Goal: Task Accomplishment & Management: Use online tool/utility

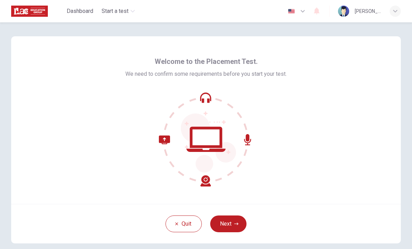
click at [233, 222] on button "Next" at bounding box center [228, 224] width 36 height 17
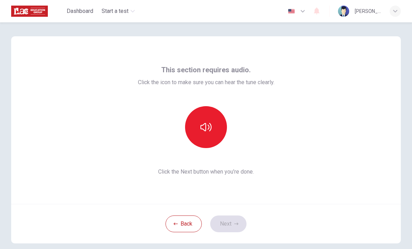
click at [205, 129] on icon "button" at bounding box center [206, 127] width 11 height 11
click at [231, 222] on button "Next" at bounding box center [228, 224] width 36 height 17
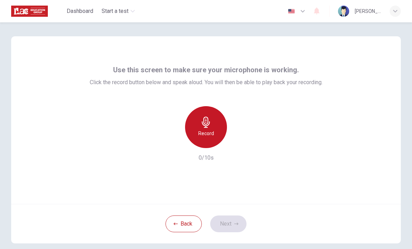
click at [215, 125] on div "Record" at bounding box center [206, 127] width 42 height 42
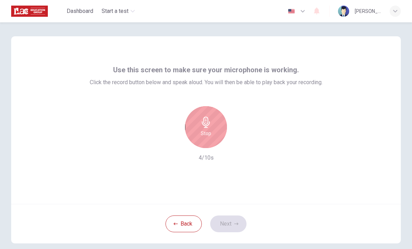
click at [207, 130] on h6 "Stop" at bounding box center [206, 133] width 10 height 8
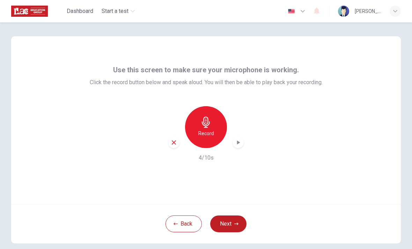
click at [241, 141] on icon "button" at bounding box center [238, 142] width 7 height 7
click at [228, 221] on button "Next" at bounding box center [228, 224] width 36 height 17
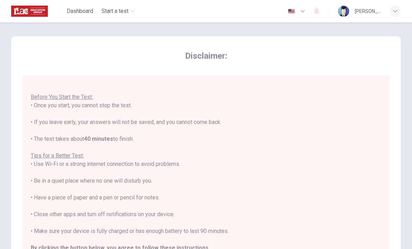
scroll to position [7, 0]
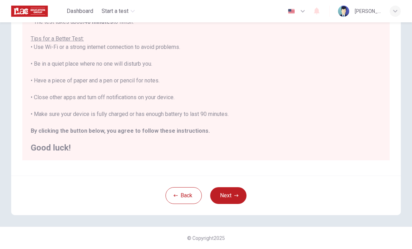
click at [234, 191] on button "Next" at bounding box center [228, 195] width 36 height 17
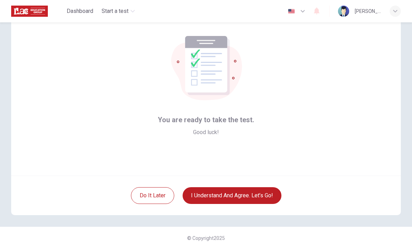
click at [234, 191] on button "I understand and agree. Let’s go!" at bounding box center [232, 195] width 99 height 17
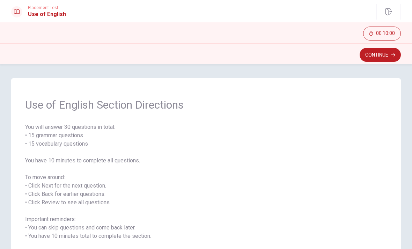
click at [383, 54] on button "Continue" at bounding box center [380, 55] width 41 height 14
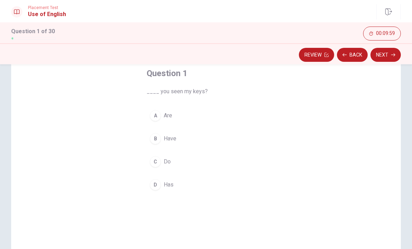
scroll to position [39, 0]
click at [167, 140] on span "Have" at bounding box center [170, 139] width 13 height 8
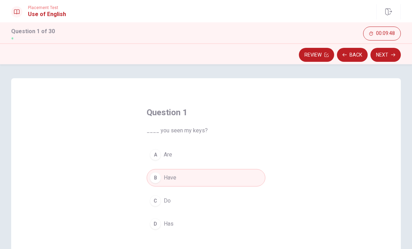
scroll to position [0, 0]
click at [385, 55] on button "Next" at bounding box center [386, 55] width 30 height 14
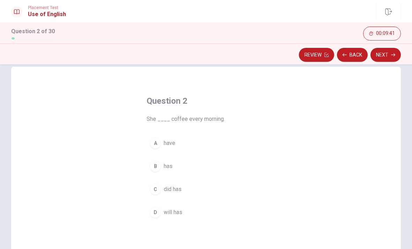
scroll to position [14, 0]
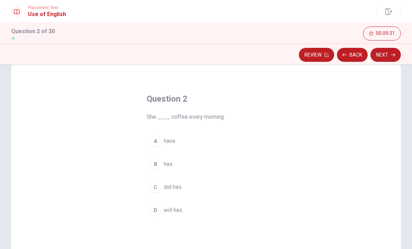
click at [171, 163] on span "has" at bounding box center [168, 164] width 9 height 8
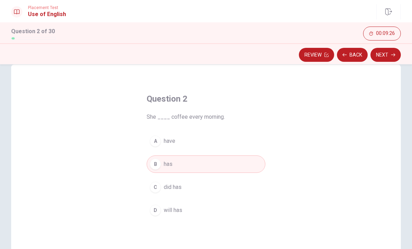
click at [384, 55] on button "Next" at bounding box center [386, 55] width 30 height 14
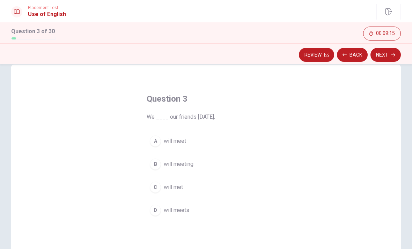
click at [190, 142] on button "A will meet" at bounding box center [206, 140] width 119 height 17
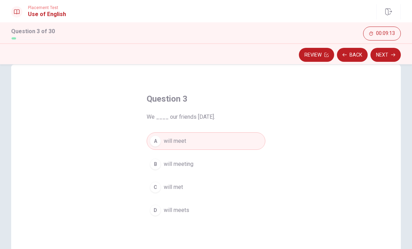
click at [382, 57] on button "Next" at bounding box center [386, 55] width 30 height 14
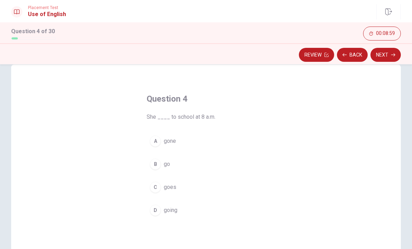
click at [175, 188] on span "goes" at bounding box center [170, 187] width 13 height 8
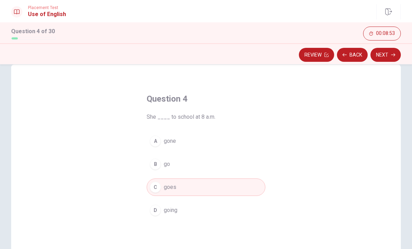
click at [176, 140] on button "A gone" at bounding box center [206, 140] width 119 height 17
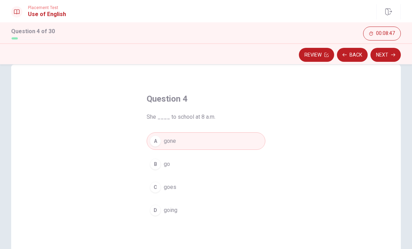
click at [181, 186] on button "C goes" at bounding box center [206, 187] width 119 height 17
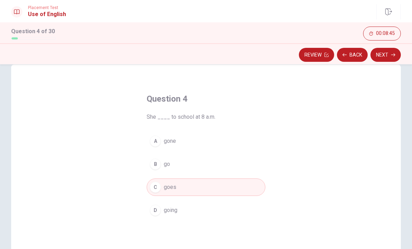
click at [384, 56] on button "Next" at bounding box center [386, 55] width 30 height 14
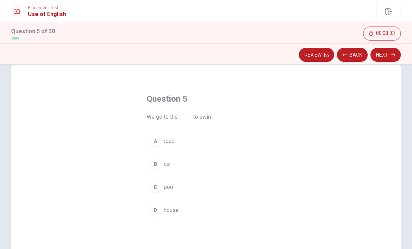
click at [159, 188] on div "C" at bounding box center [155, 187] width 11 height 11
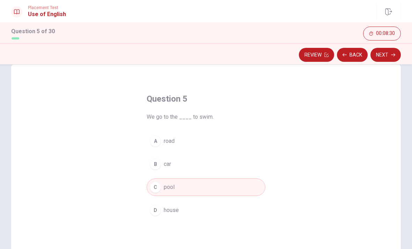
click at [386, 56] on button "Next" at bounding box center [386, 55] width 30 height 14
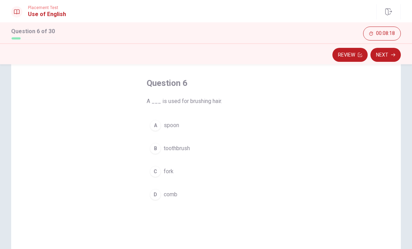
scroll to position [30, 0]
click at [178, 124] on span "spoon" at bounding box center [171, 125] width 15 height 8
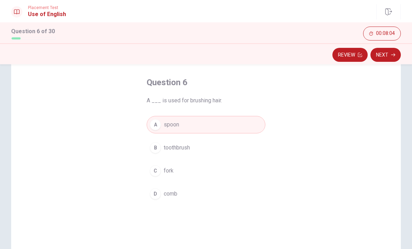
click at [383, 55] on button "Next" at bounding box center [386, 55] width 30 height 14
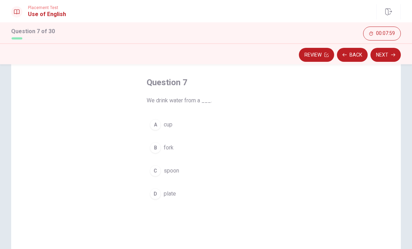
click at [178, 126] on button "A cup" at bounding box center [206, 124] width 119 height 17
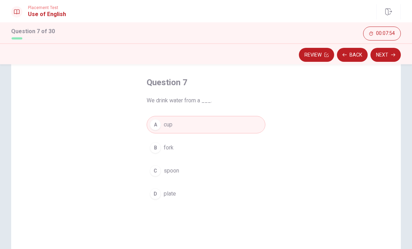
click at [388, 55] on button "Next" at bounding box center [386, 55] width 30 height 14
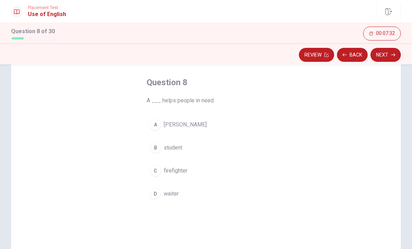
click at [178, 172] on span "firefighter" at bounding box center [176, 171] width 24 height 8
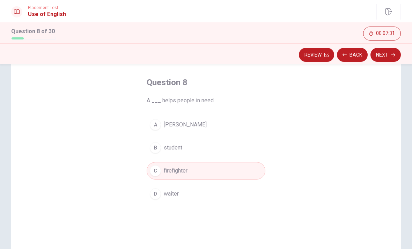
click at [363, 50] on button "Back" at bounding box center [352, 55] width 31 height 14
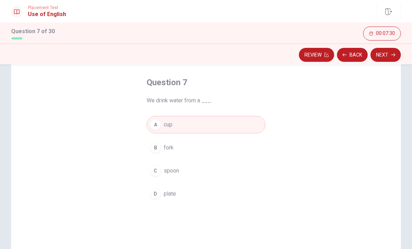
click at [388, 55] on button "Next" at bounding box center [386, 55] width 30 height 14
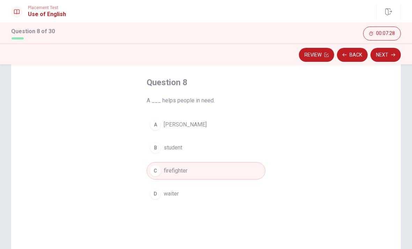
click at [391, 56] on button "Next" at bounding box center [386, 55] width 30 height 14
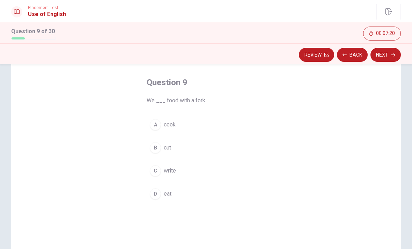
click at [172, 193] on span "eat" at bounding box center [168, 194] width 8 height 8
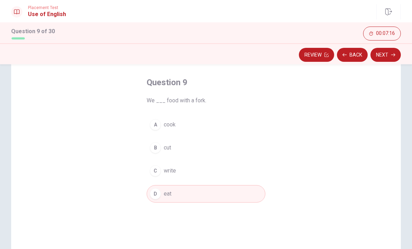
click at [383, 55] on button "Next" at bounding box center [386, 55] width 30 height 14
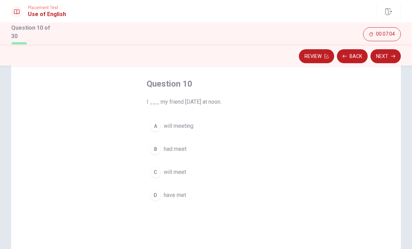
click at [185, 171] on span "will meet" at bounding box center [175, 172] width 22 height 8
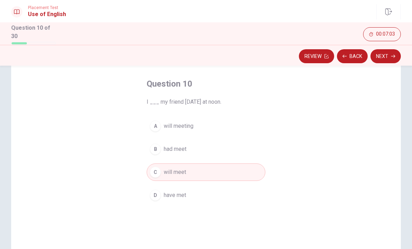
click at [387, 54] on button "Next" at bounding box center [386, 56] width 30 height 14
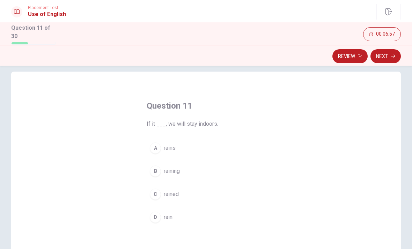
scroll to position [12, 0]
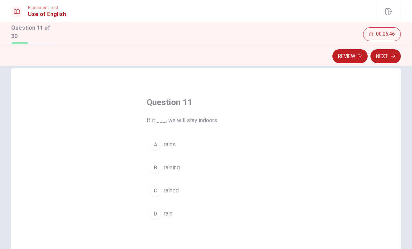
click at [173, 211] on span "rain" at bounding box center [168, 214] width 9 height 8
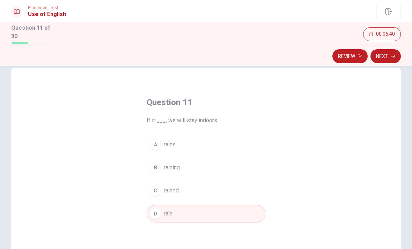
click at [183, 164] on button "B raining" at bounding box center [206, 167] width 119 height 17
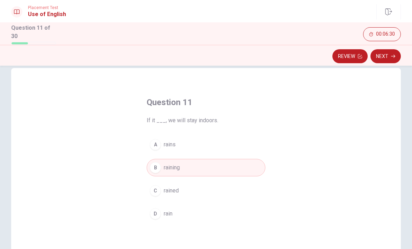
click at [390, 56] on button "Next" at bounding box center [386, 56] width 30 height 14
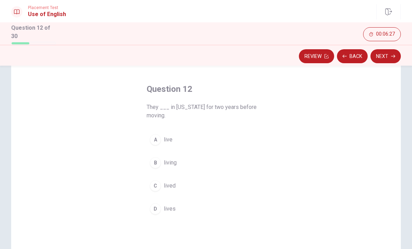
scroll to position [25, 0]
click at [177, 138] on button "A live" at bounding box center [206, 139] width 119 height 17
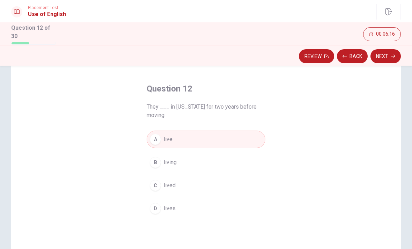
click at [177, 185] on button "C lived" at bounding box center [206, 185] width 119 height 17
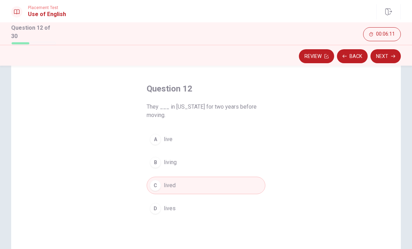
click at [385, 56] on button "Next" at bounding box center [386, 56] width 30 height 14
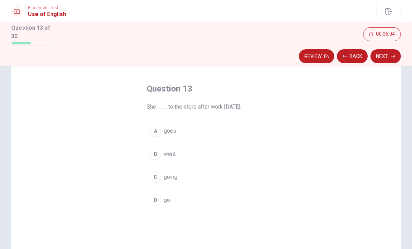
click at [180, 152] on button "B went" at bounding box center [206, 153] width 119 height 17
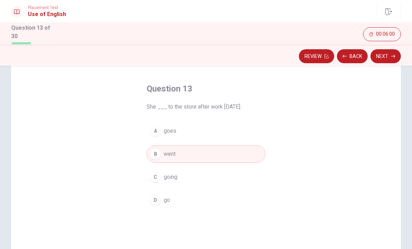
click at [387, 55] on button "Next" at bounding box center [386, 56] width 30 height 14
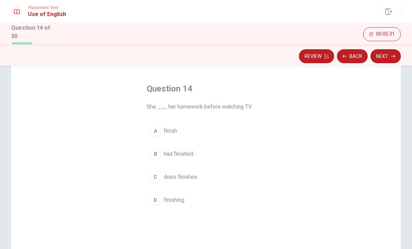
click at [185, 152] on span "had finished" at bounding box center [179, 154] width 30 height 8
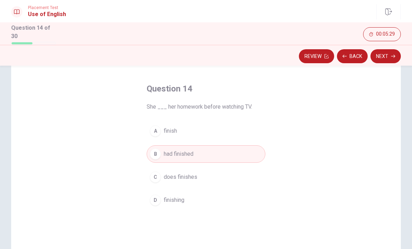
click at [383, 55] on button "Next" at bounding box center [386, 56] width 30 height 14
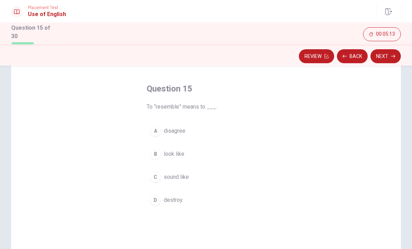
click at [183, 130] on span "disagree" at bounding box center [175, 131] width 22 height 8
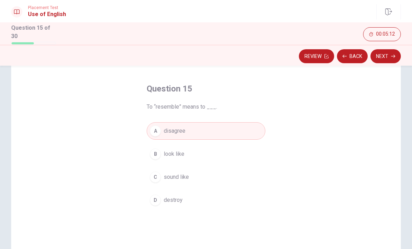
click at [185, 154] on button "B look like" at bounding box center [206, 153] width 119 height 17
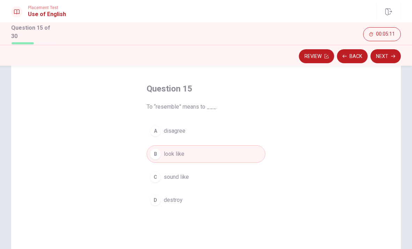
click at [184, 176] on span "sound like" at bounding box center [176, 177] width 25 height 8
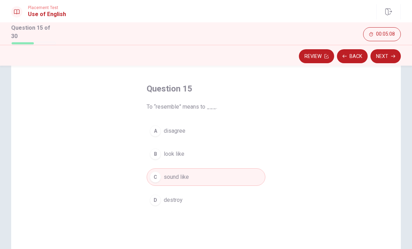
click at [383, 56] on button "Next" at bounding box center [386, 56] width 30 height 14
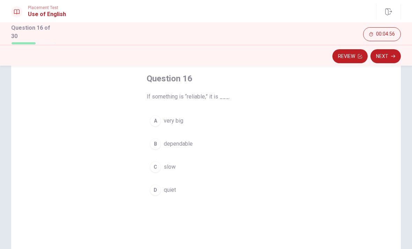
scroll to position [36, 0]
click at [176, 143] on span "dependable" at bounding box center [178, 143] width 29 height 8
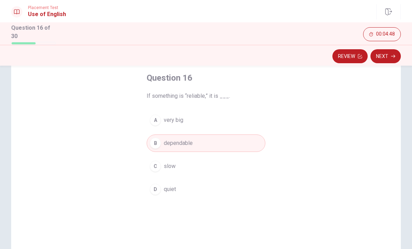
click at [384, 54] on button "Next" at bounding box center [386, 56] width 30 height 14
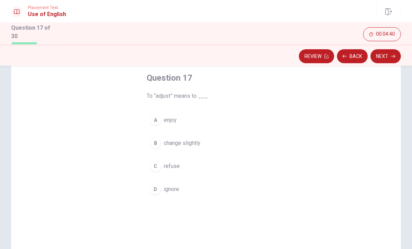
click at [185, 143] on span "change slightly" at bounding box center [182, 143] width 37 height 8
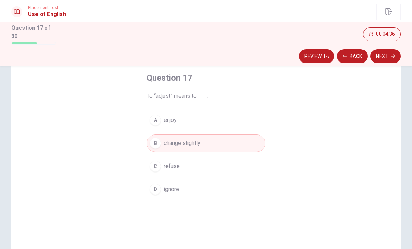
click at [383, 55] on button "Next" at bounding box center [386, 56] width 30 height 14
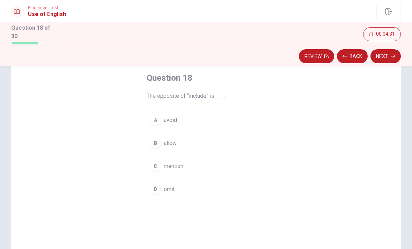
click at [176, 188] on button "D omit" at bounding box center [206, 189] width 119 height 17
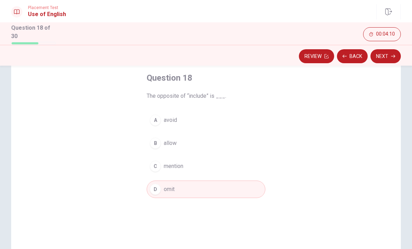
click at [386, 55] on button "Next" at bounding box center [386, 56] width 30 height 14
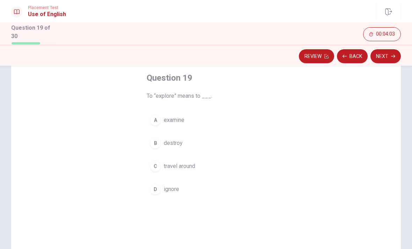
click at [194, 166] on span "travel around" at bounding box center [179, 166] width 31 height 8
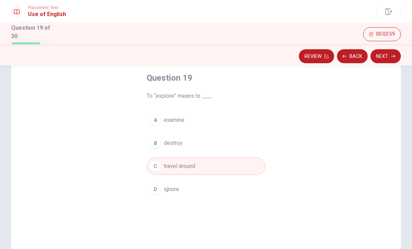
click at [390, 55] on button "Next" at bounding box center [386, 56] width 30 height 14
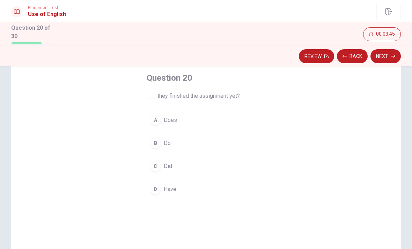
click at [176, 188] on span "Have" at bounding box center [170, 189] width 13 height 8
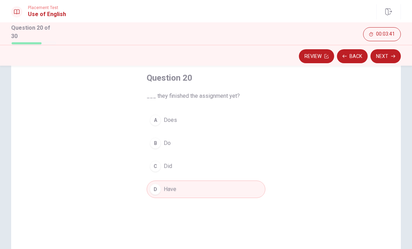
click at [385, 55] on button "Next" at bounding box center [386, 56] width 30 height 14
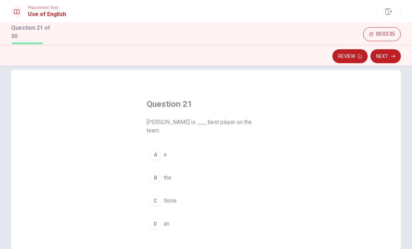
scroll to position [11, 0]
click at [172, 145] on button "A a" at bounding box center [206, 153] width 119 height 17
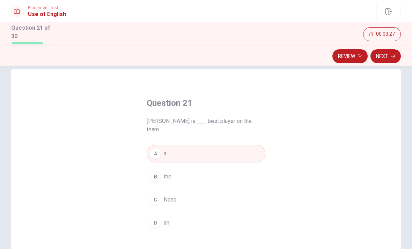
click at [398, 52] on button "Next" at bounding box center [386, 56] width 30 height 14
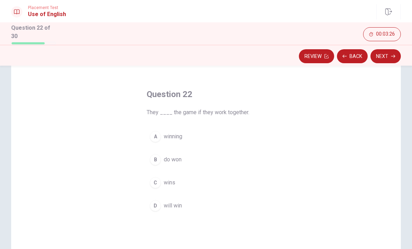
scroll to position [20, 0]
click at [179, 204] on span "will win" at bounding box center [173, 205] width 18 height 8
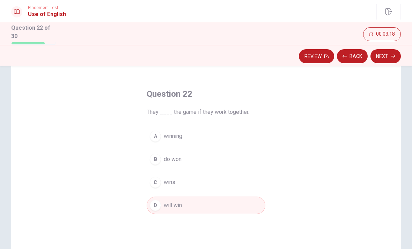
click at [382, 57] on button "Next" at bounding box center [386, 56] width 30 height 14
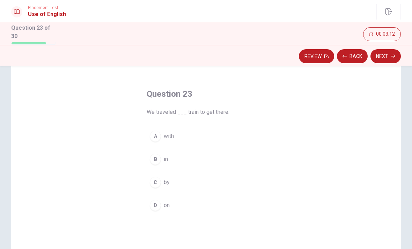
click at [169, 182] on span "by" at bounding box center [167, 182] width 6 height 8
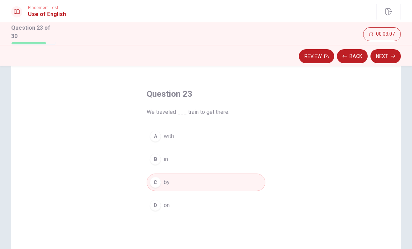
click at [383, 55] on button "Next" at bounding box center [386, 56] width 30 height 14
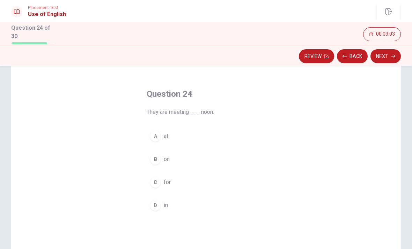
click at [170, 134] on button "A at" at bounding box center [206, 136] width 119 height 17
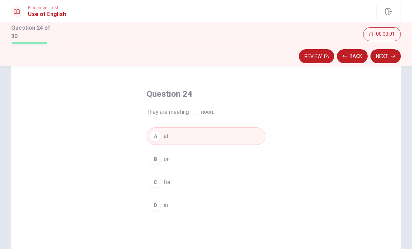
click at [383, 53] on button "Next" at bounding box center [386, 56] width 30 height 14
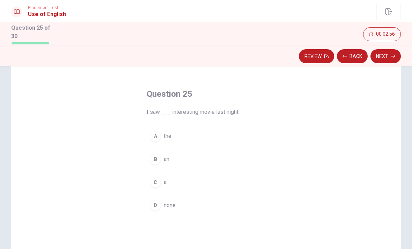
click at [169, 158] on span "an" at bounding box center [167, 159] width 6 height 8
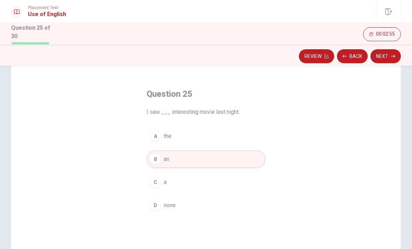
click at [386, 56] on button "Next" at bounding box center [386, 56] width 30 height 14
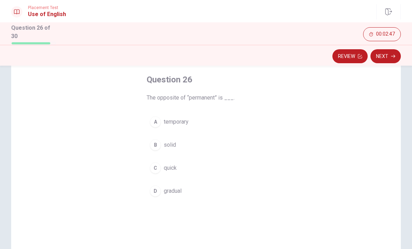
scroll to position [35, 0]
click at [183, 121] on span "temporary" at bounding box center [176, 121] width 25 height 8
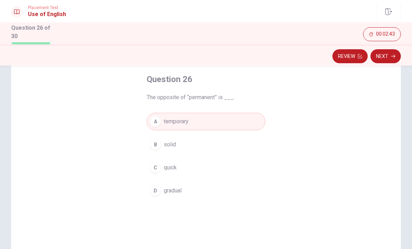
click at [389, 52] on button "Next" at bounding box center [386, 56] width 30 height 14
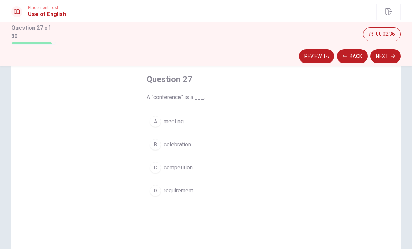
click at [177, 118] on span "meeting" at bounding box center [174, 121] width 20 height 8
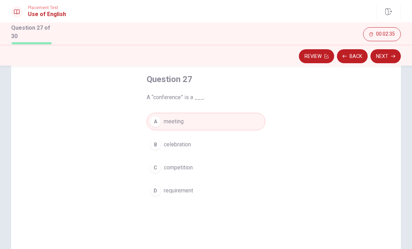
click at [388, 54] on button "Next" at bounding box center [386, 56] width 30 height 14
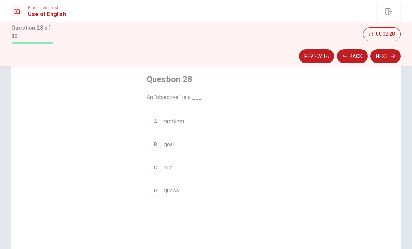
click at [173, 167] on button "C rule" at bounding box center [206, 167] width 119 height 17
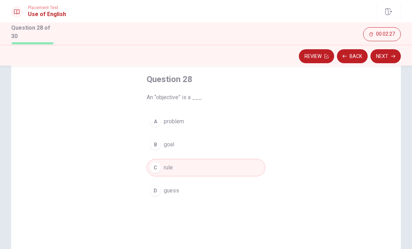
click at [385, 55] on button "Next" at bounding box center [386, 56] width 30 height 14
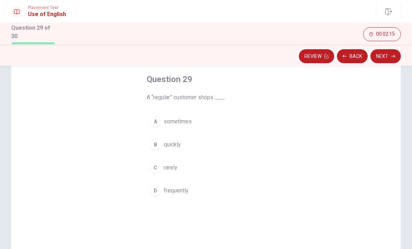
click at [181, 166] on button "C rarely" at bounding box center [206, 167] width 119 height 17
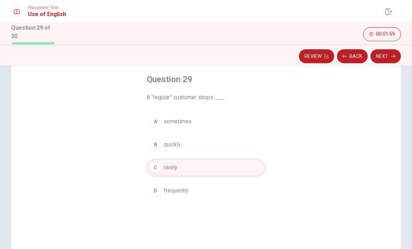
click at [187, 123] on span "sometimes" at bounding box center [178, 121] width 28 height 8
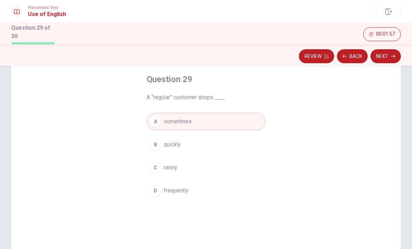
click at [383, 58] on button "Next" at bounding box center [386, 56] width 30 height 14
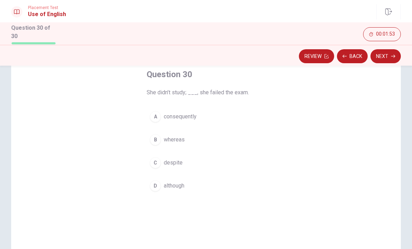
scroll to position [40, 0]
click at [179, 161] on span "despite" at bounding box center [173, 162] width 19 height 8
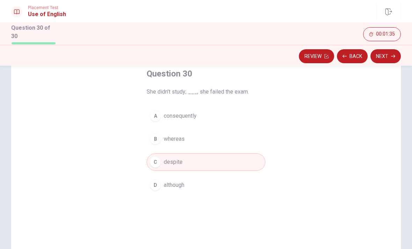
click at [386, 56] on button "Next" at bounding box center [386, 56] width 30 height 14
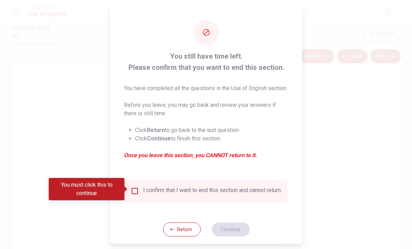
click at [137, 189] on input "You must click this to continue" at bounding box center [135, 191] width 8 height 8
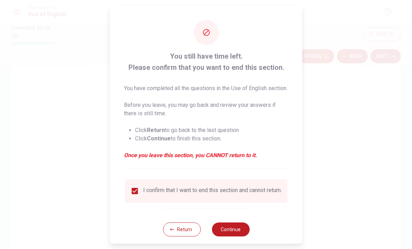
click at [239, 232] on button "Continue" at bounding box center [231, 229] width 38 height 14
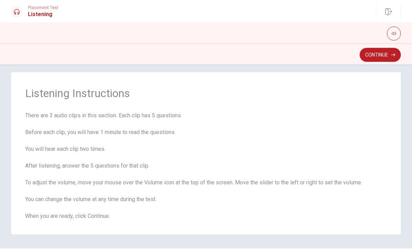
scroll to position [7, 0]
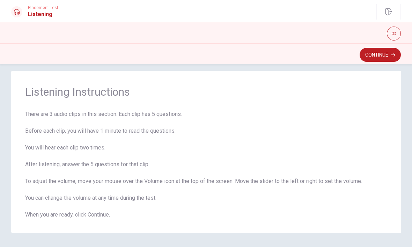
click at [381, 55] on button "Continue" at bounding box center [380, 55] width 41 height 14
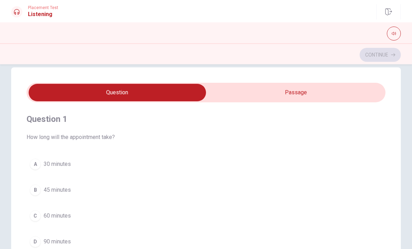
scroll to position [11, 0]
type input "10"
click at [309, 95] on input "checkbox" at bounding box center [117, 92] width 539 height 17
checkbox input "true"
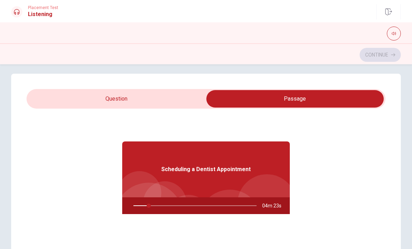
scroll to position [4, 0]
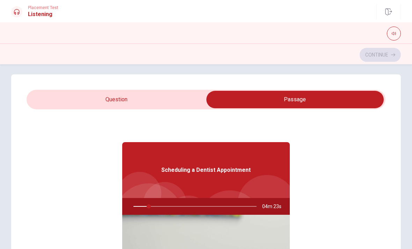
type input "13"
click at [145, 99] on input "checkbox" at bounding box center [295, 99] width 539 height 17
checkbox input "false"
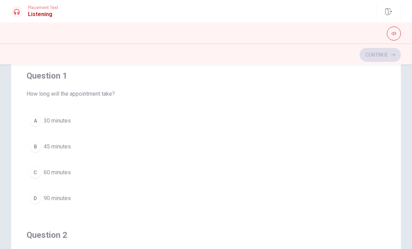
scroll to position [55, 0]
click at [408, 112] on div "Question 1 How long will the appointment take? A 30 minutes B 45 minutes C 60 m…" at bounding box center [206, 164] width 412 height 281
click at [323, 154] on button "B 45 minutes" at bounding box center [206, 146] width 359 height 17
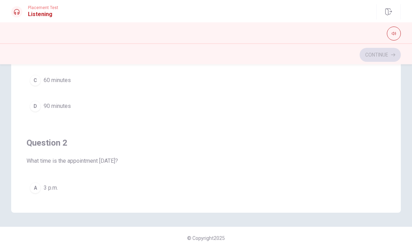
scroll to position [146, 0]
click at [53, 187] on span "3 p.m." at bounding box center [51, 188] width 14 height 8
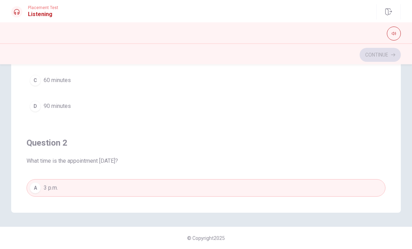
click at [387, 54] on div "Continue" at bounding box center [206, 54] width 390 height 13
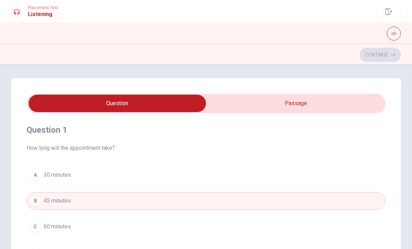
scroll to position [0, 0]
type input "38"
click at [133, 103] on input "checkbox" at bounding box center [117, 103] width 539 height 17
checkbox input "true"
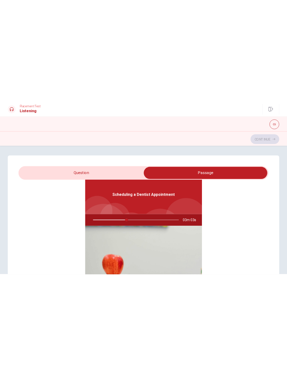
scroll to position [39, 0]
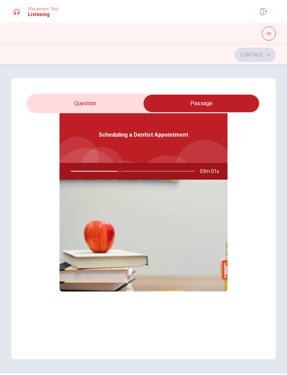
type input "40"
click at [85, 101] on input "checkbox" at bounding box center [201, 103] width 350 height 17
checkbox input "false"
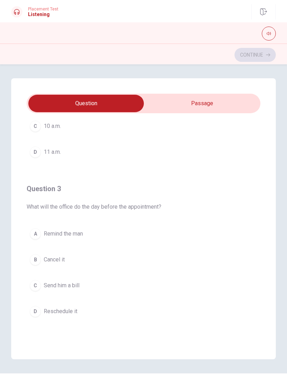
scroll to position [0, 0]
click at [69, 232] on span "Remind the man" at bounding box center [63, 234] width 39 height 8
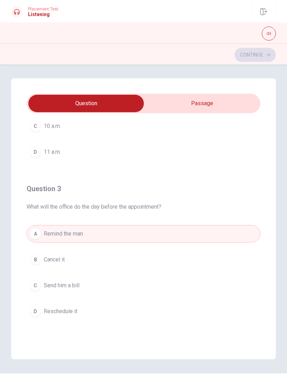
click at [75, 233] on span "Remind the man" at bounding box center [63, 234] width 39 height 8
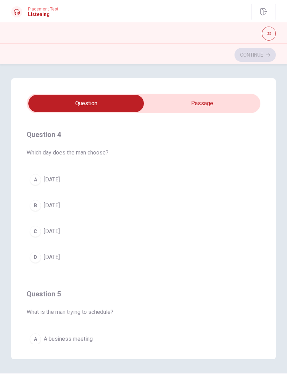
scroll to position [476, 0]
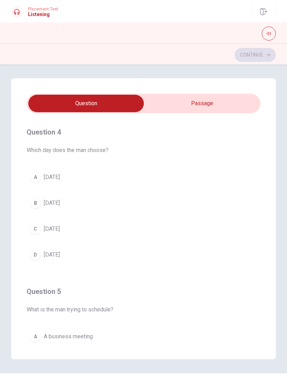
click at [52, 249] on span "[DATE]" at bounding box center [52, 255] width 16 height 8
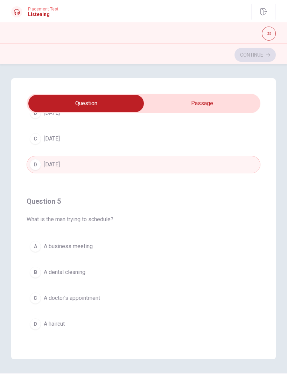
scroll to position [566, 0]
click at [96, 249] on button "B A dental cleaning" at bounding box center [143, 271] width 233 height 17
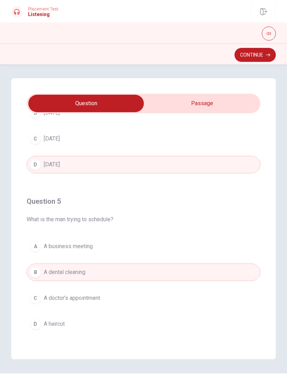
click at [252, 56] on button "Continue" at bounding box center [254, 55] width 41 height 14
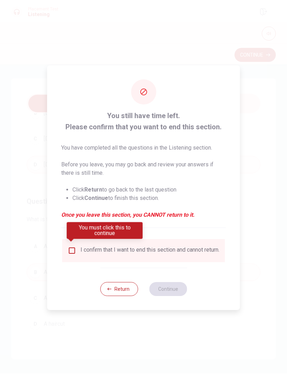
click at [71, 248] on input "You must click this to continue" at bounding box center [72, 250] width 8 height 8
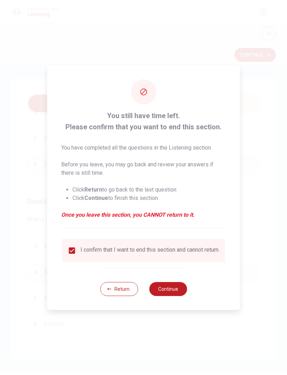
click at [172, 249] on button "Continue" at bounding box center [168, 289] width 38 height 14
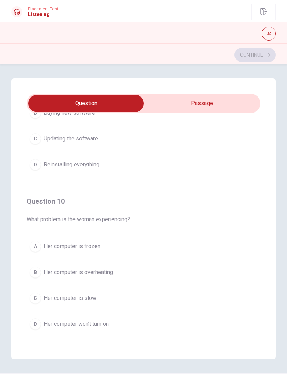
click at [85, 249] on span "Her computer is slow" at bounding box center [70, 298] width 52 height 8
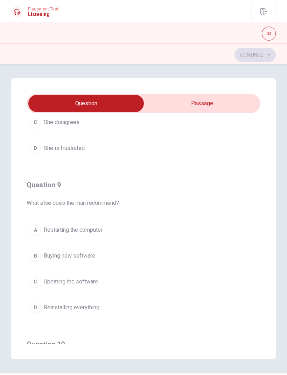
scroll to position [426, 0]
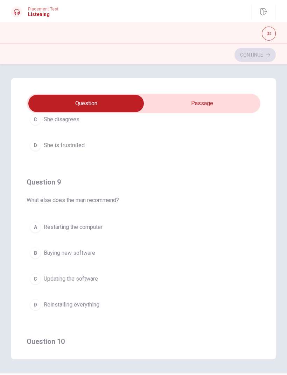
click at [104, 249] on button "C Updating the software" at bounding box center [143, 278] width 233 height 17
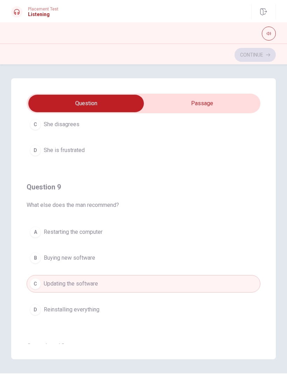
scroll to position [422, 0]
click at [102, 229] on span "Restarting the computer" at bounding box center [73, 231] width 59 height 8
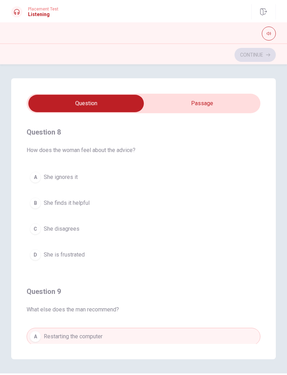
scroll to position [318, 0]
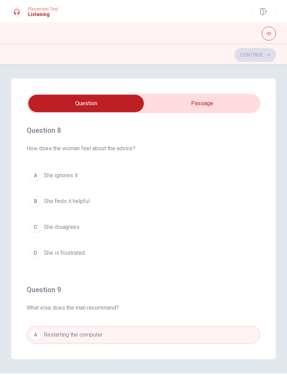
click at [56, 196] on button "B She finds it helpful" at bounding box center [143, 201] width 233 height 17
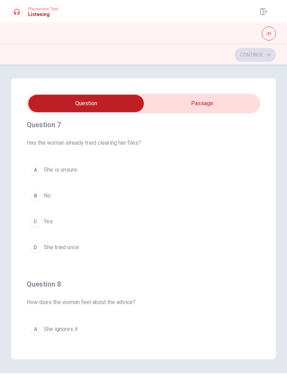
scroll to position [165, 0]
click at [46, 193] on span "No" at bounding box center [47, 195] width 7 height 8
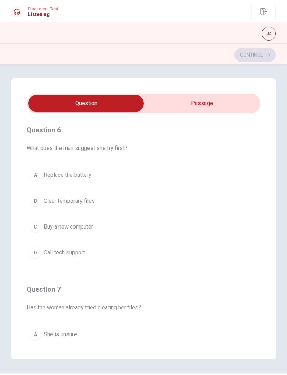
scroll to position [0, 0]
click at [51, 177] on span "Replace the battery" at bounding box center [68, 175] width 48 height 8
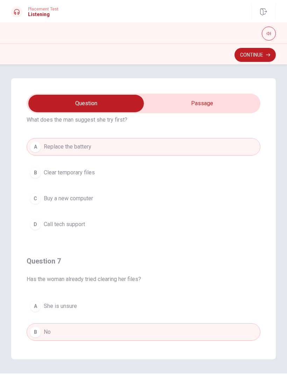
scroll to position [28, 0]
click at [259, 56] on button "Continue" at bounding box center [254, 55] width 41 height 14
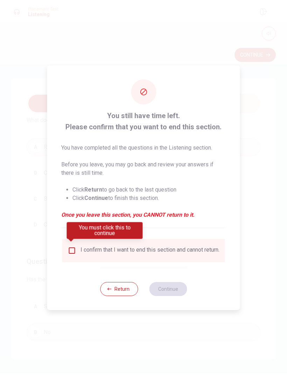
click at [70, 247] on input "You must click this to continue" at bounding box center [72, 250] width 8 height 8
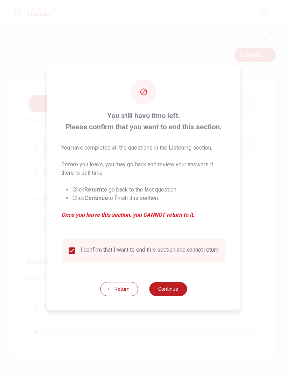
click at [168, 249] on button "Continue" at bounding box center [168, 289] width 38 height 14
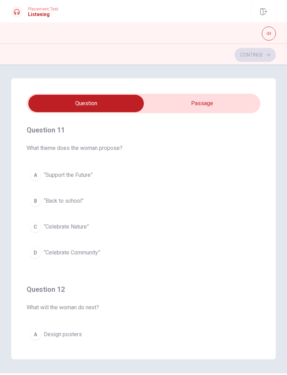
type input "1"
click at [234, 104] on input "checkbox" at bounding box center [86, 103] width 350 height 17
checkbox input "true"
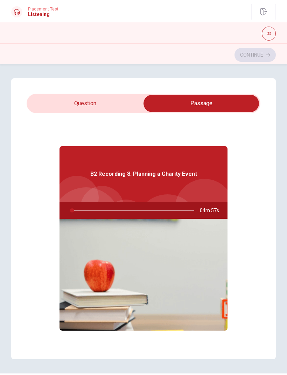
type input "1"
click at [103, 109] on input "checkbox" at bounding box center [201, 103] width 350 height 17
checkbox input "false"
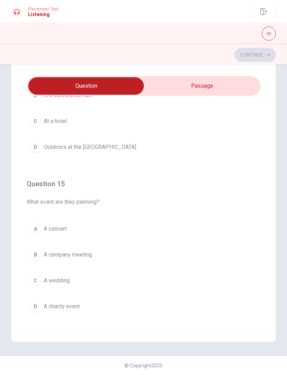
scroll to position [566, 0]
click at [70, 249] on button "D A charity event" at bounding box center [143, 306] width 233 height 17
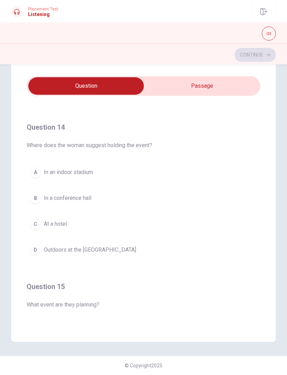
scroll to position [465, 0]
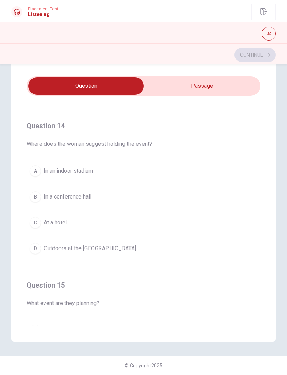
click at [89, 246] on span "Outdoors at the [GEOGRAPHIC_DATA]" at bounding box center [90, 248] width 92 height 8
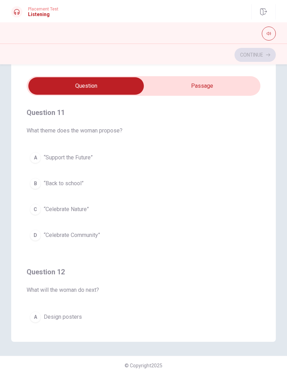
scroll to position [0, 0]
click at [67, 230] on button "D “Celebrate Community”" at bounding box center [143, 234] width 233 height 17
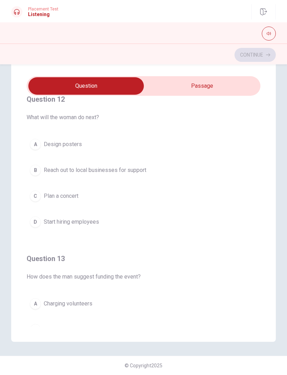
scroll to position [174, 0]
click at [56, 196] on span "Plan a concert" at bounding box center [61, 195] width 35 height 8
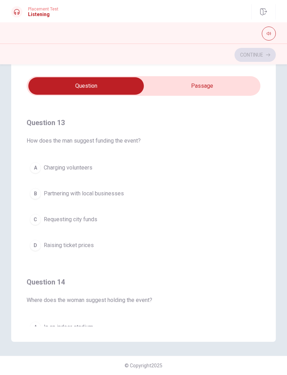
scroll to position [309, 0]
click at [52, 171] on span "Charging volunteers" at bounding box center [68, 167] width 49 height 8
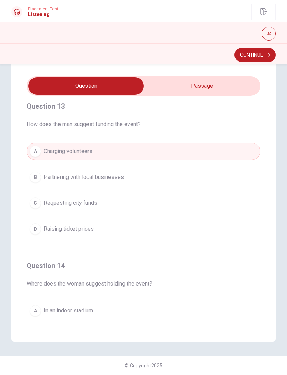
scroll to position [325, 0]
click at [257, 57] on button "Continue" at bounding box center [254, 55] width 41 height 14
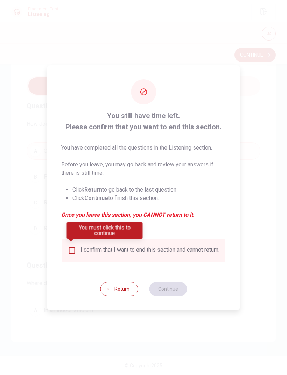
click at [70, 249] on input "You must click this to continue" at bounding box center [72, 250] width 8 height 8
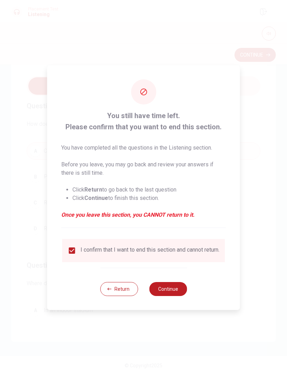
click at [174, 249] on button "Continue" at bounding box center [168, 289] width 38 height 14
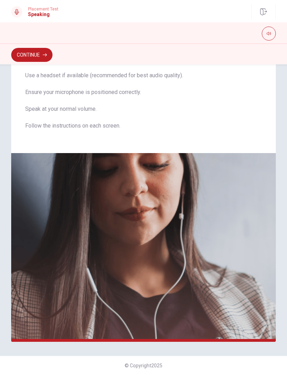
scroll to position [41, 0]
click at [29, 51] on button "Continue" at bounding box center [31, 55] width 41 height 14
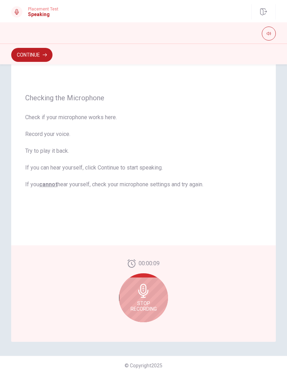
click at [143, 249] on div "Stop Recording" at bounding box center [143, 297] width 49 height 49
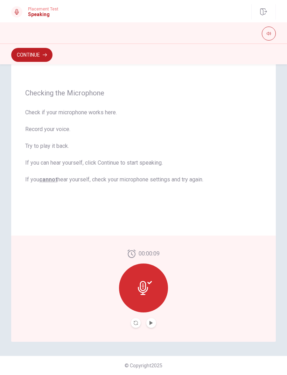
click at [151, 249] on icon "Play Audio" at bounding box center [151, 323] width 4 height 4
click at [20, 56] on button "Continue" at bounding box center [31, 55] width 41 height 14
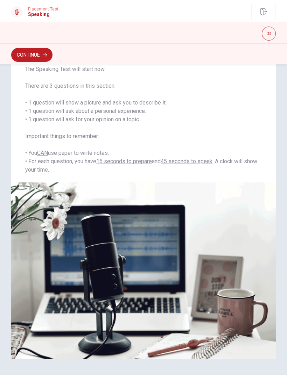
scroll to position [31, 0]
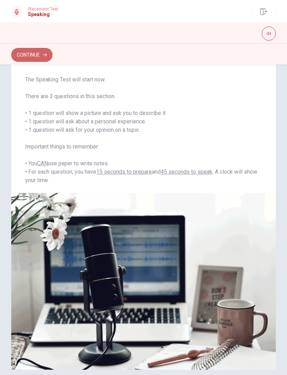
click at [36, 53] on button "Continue" at bounding box center [31, 55] width 41 height 14
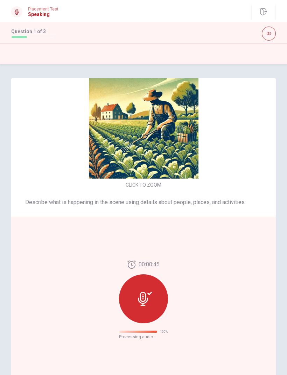
scroll to position [0, 0]
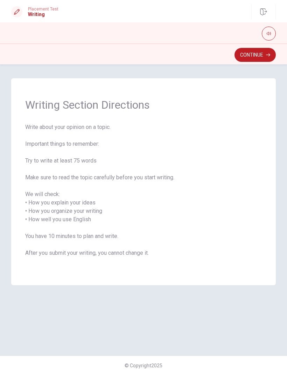
click at [254, 55] on button "Continue" at bounding box center [254, 55] width 41 height 14
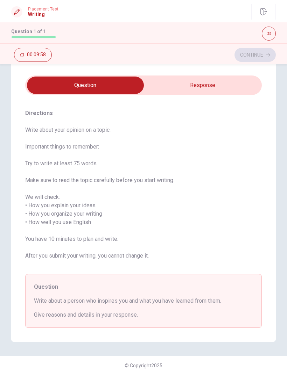
scroll to position [17, 0]
click at [203, 86] on input "checkbox" at bounding box center [85, 85] width 354 height 17
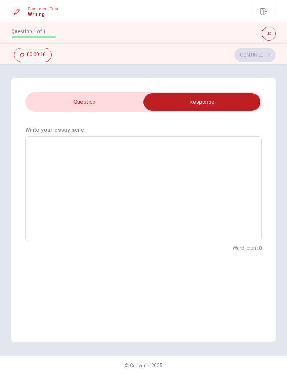
scroll to position [0, 0]
click at [95, 95] on input "checkbox" at bounding box center [201, 101] width 354 height 17
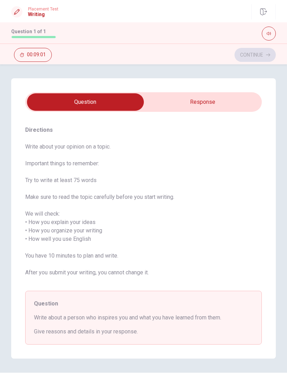
click at [204, 102] on input "checkbox" at bounding box center [85, 101] width 354 height 17
checkbox input "true"
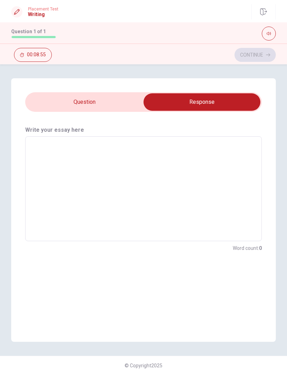
type textarea "I"
type textarea "x"
type textarea "My"
type textarea "x"
type textarea "My mon"
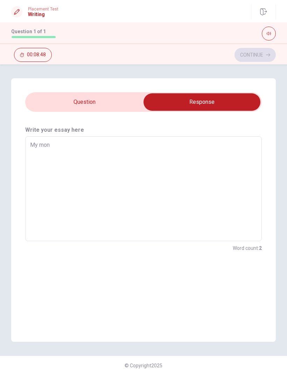
type textarea "x"
type textarea "My mon is"
type textarea "x"
type textarea "My mon is one"
type textarea "x"
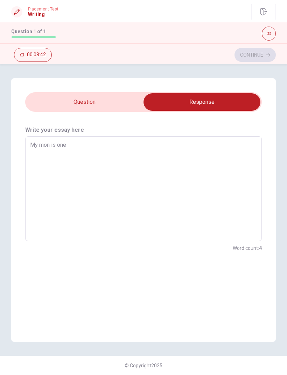
type textarea "My mon is one of"
type textarea "x"
type textarea "My mon is one of the oe"
type textarea "x"
type textarea "My mon is one of the oe"
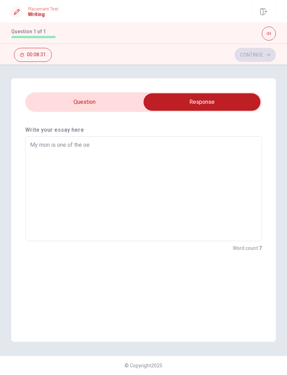
type textarea "x"
type textarea "My mon is one of the oe"
click at [114, 149] on textarea "My mon is one of the oe" at bounding box center [143, 188] width 226 height 93
type textarea "x"
type textarea "My mon is one of the"
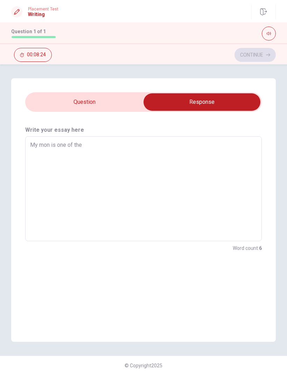
type textarea "x"
type textarea "My mon is one of the"
type textarea "x"
type textarea "My mon is one of the m"
type textarea "x"
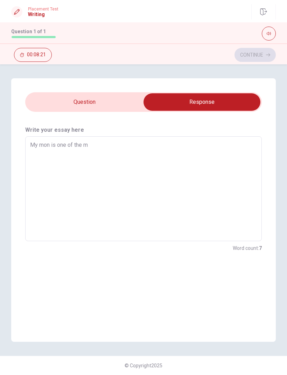
type textarea "My mon is one of the mo"
type textarea "x"
type textarea "My mon is one of the [DEMOGRAPHIC_DATA]"
type textarea "x"
type textarea "My mon is one of the most"
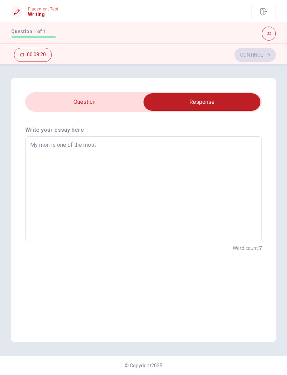
type textarea "x"
type textarea "My mon is one of the most"
type textarea "x"
type textarea "My mon is one of the most i"
type textarea "x"
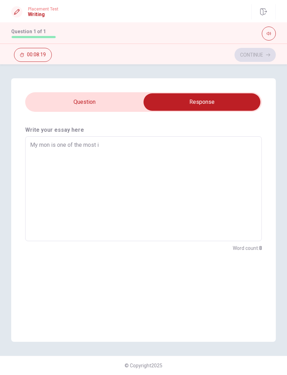
type textarea "My mon is one of the most im"
type textarea "x"
type textarea "My mon is one of the most imo"
type textarea "x"
type textarea "My mon is one of the most im"
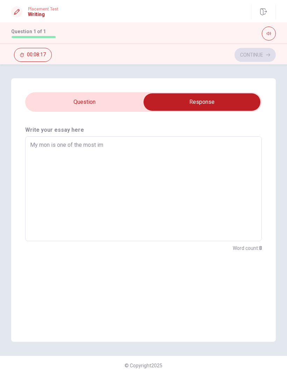
type textarea "x"
type textarea "My mon is one of the most imp"
type textarea "x"
type textarea "My mon is one of the most impo"
type textarea "x"
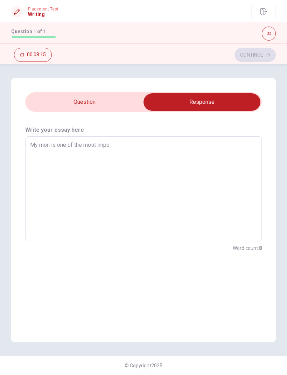
type textarea "My mon is one of the most impor"
type textarea "x"
type textarea "My mon is one of the most import"
type textarea "x"
type textarea "My mon is one of the most importq"
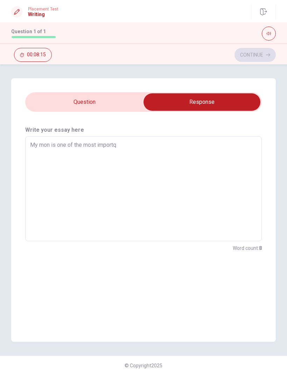
type textarea "x"
type textarea "My mon is one of the most importqn"
type textarea "x"
type textarea "My mon is one of the most importqn"
type textarea "x"
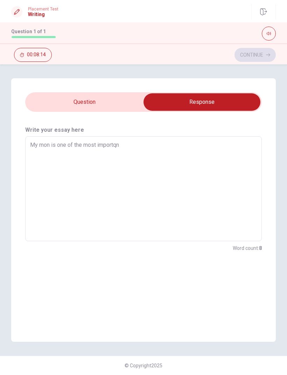
type textarea "My mon is one of the most importqn p"
type textarea "x"
type textarea "My mon is one of the most importqn pe"
type textarea "x"
type textarea "My mon is one of the most importqn per"
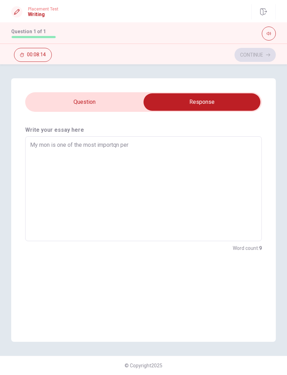
type textarea "x"
type textarea "My mon is one of the most importqn pers"
type textarea "x"
type textarea "My mon is one of the most importqn perso"
type textarea "x"
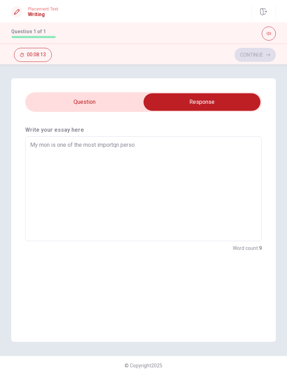
type textarea "My mon is one of the most importqn person"
type textarea "x"
type textarea "My mon is one of the most importqn person"
type textarea "x"
type textarea "My mon is one of the most importqn person i"
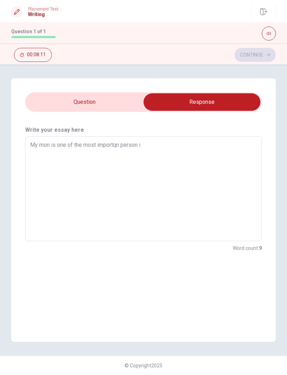
type textarea "x"
type textarea "My mon is one of the most importqn person in"
type textarea "x"
type textarea "My mon is one of the most importqn person in"
type textarea "x"
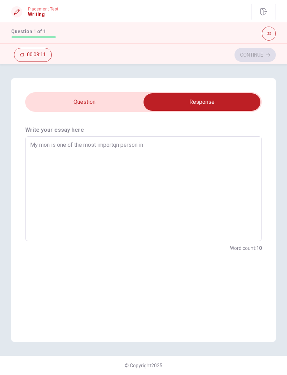
type textarea "My mon is one of the most importqn person in m"
type textarea "x"
type textarea "My mon is one of the most importqn person in my"
type textarea "x"
type textarea "My mon is one of the most importqn person in my"
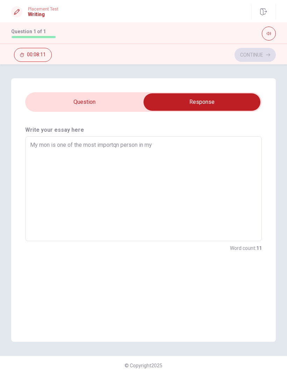
type textarea "x"
type textarea "My mon is one of the most importqn person in my l"
type textarea "x"
type textarea "My mon is one of the most importqn person in my li"
type textarea "x"
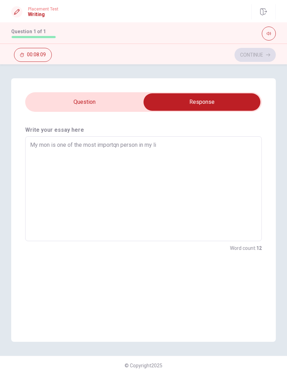
type textarea "My mon is one of the most importqn person in my lif"
type textarea "x"
type textarea "My mon is one of the most importqn person in my life"
type textarea "x"
type textarea "My mon is one of the most importqn person in my life"
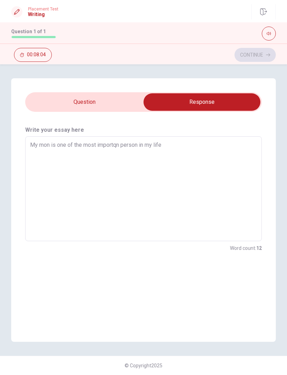
type textarea "x"
type textarea "My mon is one of the most importqn person in my life a"
type textarea "x"
type textarea "My mon is one of the most importqn person in my life an"
type textarea "x"
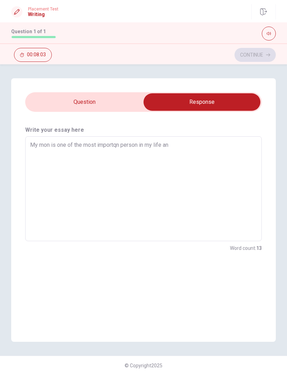
type textarea "My mon is one of the most importqn person in my life and"
type textarea "x"
type textarea "My mon is one of the most importqn person in my life and"
type textarea "x"
type textarea "My mon is one of the most importqn person in my life and"
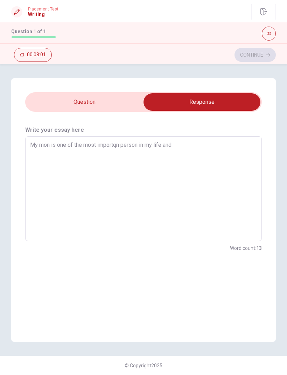
type textarea "x"
type textarea "My mon is one of the most importqn person in my life an"
type textarea "x"
type textarea "My mon is one of the most importqn person in my life a"
type textarea "x"
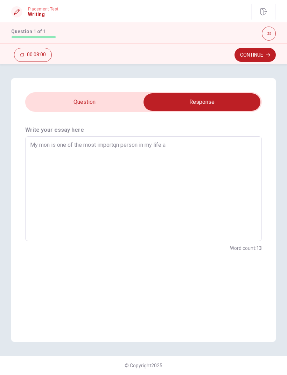
type textarea "My mon is one of the most importqn person in my life"
type textarea "x"
type textarea "My mon is one of the most importqn person in my life"
type textarea "x"
type textarea "My mon is one of the most importqn person in my life."
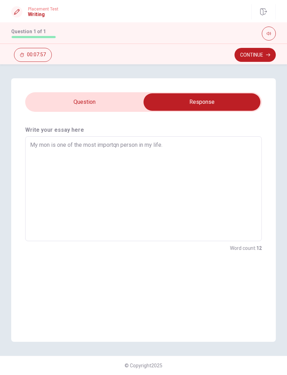
type textarea "x"
type textarea "My mon is one of the most importqn person in my life."
type textarea "x"
type textarea "My mon is one of the most importqn person in my life. B"
type textarea "x"
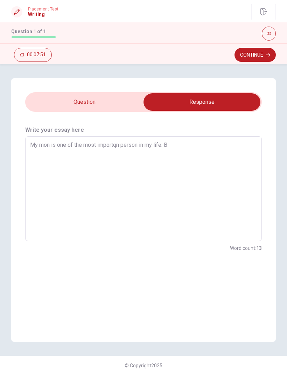
type textarea "My mon is one of the most importqn person in my life. Be"
type textarea "x"
type textarea "My mon is one of the most importqn person in my life. Bec"
type textarea "x"
type textarea "My mon is one of the most importqn person in my life. [GEOGRAPHIC_DATA]"
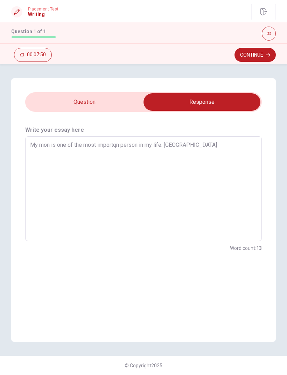
type textarea "x"
type textarea "My mon is one of the most importqn person in my life. Bec"
type textarea "x"
type textarea "My mon is one of the most importqn person in my life. [GEOGRAPHIC_DATA]"
type textarea "x"
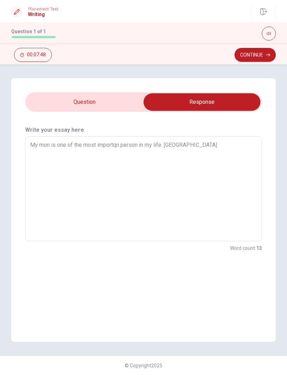
type textarea "My mon is one of the most importqn person in my life. [GEOGRAPHIC_DATA]"
type textarea "x"
type textarea "My mon is one of the most importqn person in my life. Becaus"
type textarea "x"
type textarea "My mon is one of the most importqn person in my life. Because"
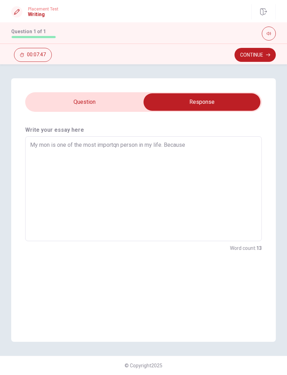
type textarea "x"
type textarea "My mon is one of the most importqn person in my life. Because"
type textarea "x"
type textarea "My mon is one of the most importqn person in my life. Because s"
type textarea "x"
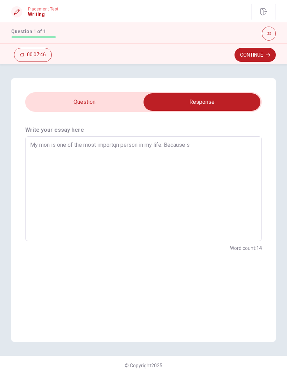
type textarea "My mon is one of the most importqn person in my life. Because sh"
type textarea "x"
type textarea "My mon is one of the most importqn person in my life. Because she"
type textarea "x"
type textarea "My mon is one of the most importqn person in my life. Because she"
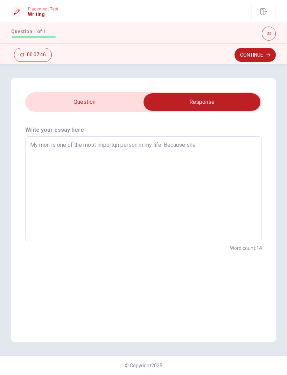
type textarea "x"
type textarea "My mon is one of the most importqn person in my life. Because she o"
type textarea "x"
type textarea "My mon is one of the most importqn person in my life. Because she ol"
type textarea "x"
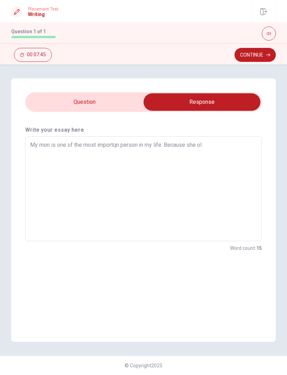
type textarea "My mon is one of the most importqn person in my life. Because she olw"
type textarea "x"
type textarea "My mon is one of the most importqn person in my life. Because she olwa"
type textarea "x"
type textarea "My mon is one of the most importqn person in my life. Because she olway"
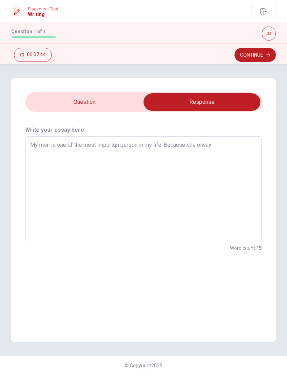
type textarea "x"
type textarea "My mon is one of the most importqn person in my life. Because she olways"
type textarea "x"
type textarea "My mon is one of the most importqn person in my life. Because she olways"
type textarea "x"
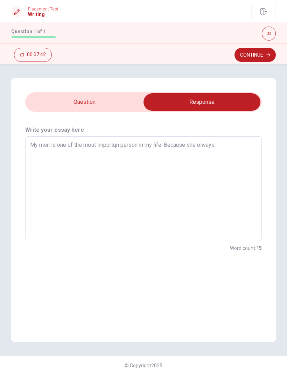
type textarea "My mon is one of the most importqn person in my life. Because she olways h"
type textarea "x"
type textarea "My mon is one of the most importqn person in my life. Because she olways ha"
type textarea "x"
type textarea "My mon is one of the most importqn person in my life. Because she olways has"
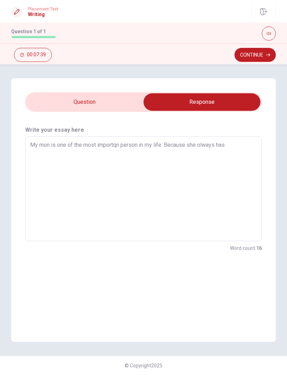
type textarea "x"
type textarea "My mon is one of the most importqn person in my life. Because she olways has"
type textarea "x"
type textarea "My mon is one of the most importqn person in my life. Because she olways has b"
type textarea "x"
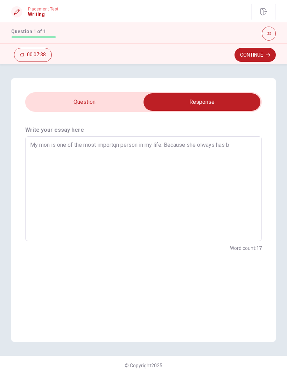
type textarea "My mon is one of the most importqn person in my life. Because she olways has be"
type textarea "x"
type textarea "My mon is one of the most importqn person in my life. Because she olways has bee"
type textarea "x"
type textarea "My mon is one of the most importqn person in my life. Because she olways has be…"
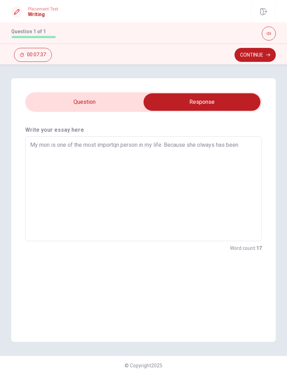
type textarea "x"
type textarea "My mon is one of the most importqn person in my life. Because she olways has be…"
type textarea "x"
type textarea "My mon is one of the most importqn person in my life. Because she olways has be…"
type textarea "x"
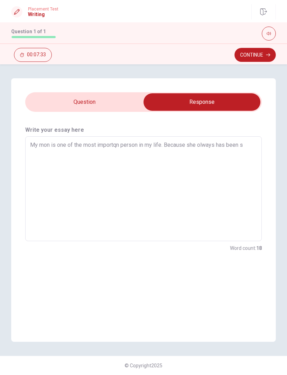
type textarea "My mon is one of the most importqn person in my life. Because she olways has be…"
type textarea "x"
type textarea "My mon is one of the most importqn person in my life. Because she olways has be…"
type textarea "x"
type textarea "My mon is one of the most importqn person in my life. Because she olways has be…"
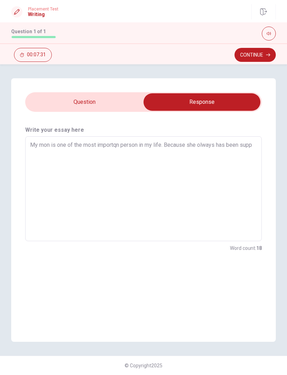
type textarea "x"
type textarea "My mon is one of the most importqn person in my life. Because she olways has be…"
type textarea "x"
type textarea "My mon is one of the most importqn person in my life. Because she olways has be…"
type textarea "x"
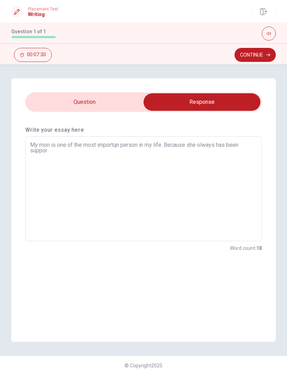
type textarea "My mon is one of the most importqn person in my life. Because she olways has be…"
type textarea "x"
type textarea "My mon is one of the most importqn person in my life. Because she olways has be…"
